Goal: Find specific page/section

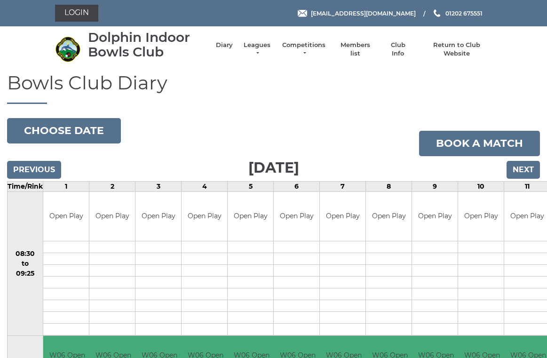
scroll to position [4, 0]
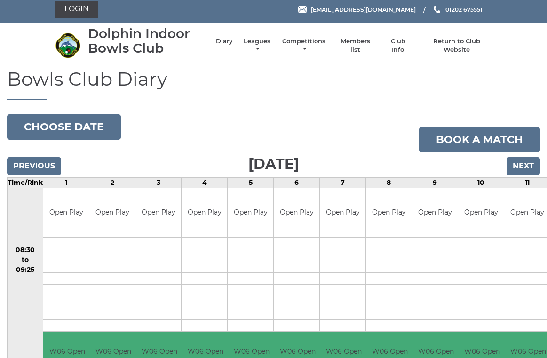
click at [264, 45] on link "Leagues" at bounding box center [257, 45] width 30 height 17
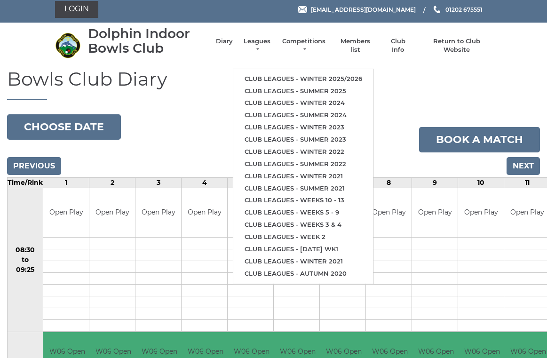
click at [344, 78] on link "Club leagues - Winter 2025/2026" at bounding box center [303, 79] width 140 height 12
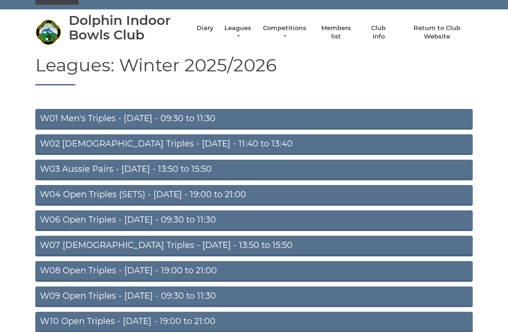
scroll to position [14, 0]
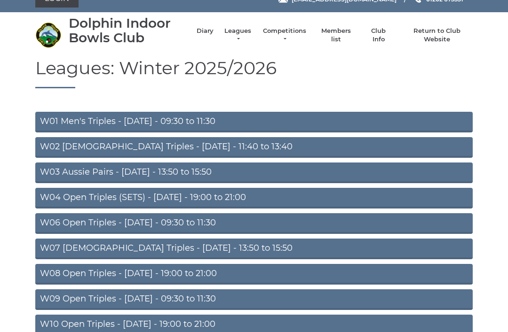
click at [205, 246] on link "W07 Ladies Triples - Tuesday - 13:50 to 15:50" at bounding box center [253, 249] width 437 height 21
